Goal: Navigation & Orientation: Go to known website

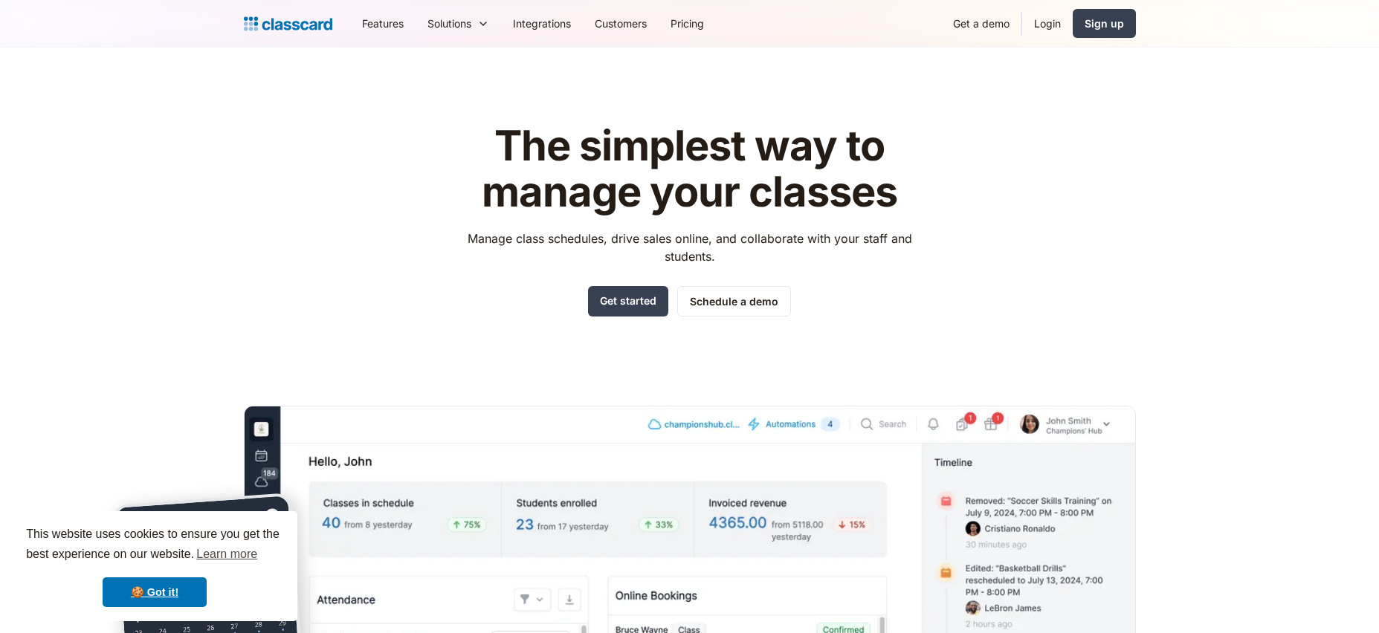
click at [720, 62] on header "The simplest way to manage your classes Manage class schedules, drive sales onl…" at bounding box center [689, 424] width 1379 height 752
click at [696, 57] on header "The simplest way to manage your classes Manage class schedules, drive sales onl…" at bounding box center [689, 424] width 1379 height 752
